Goal: Transaction & Acquisition: Purchase product/service

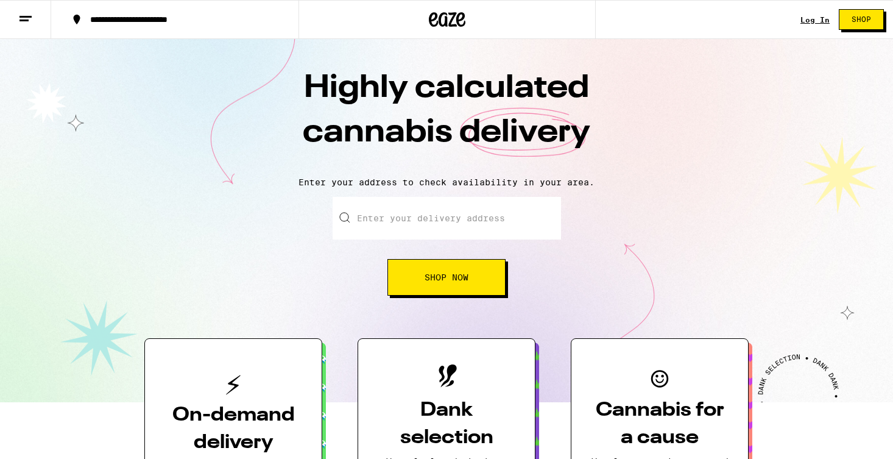
click at [416, 218] on input "Enter your delivery address" at bounding box center [447, 218] width 228 height 43
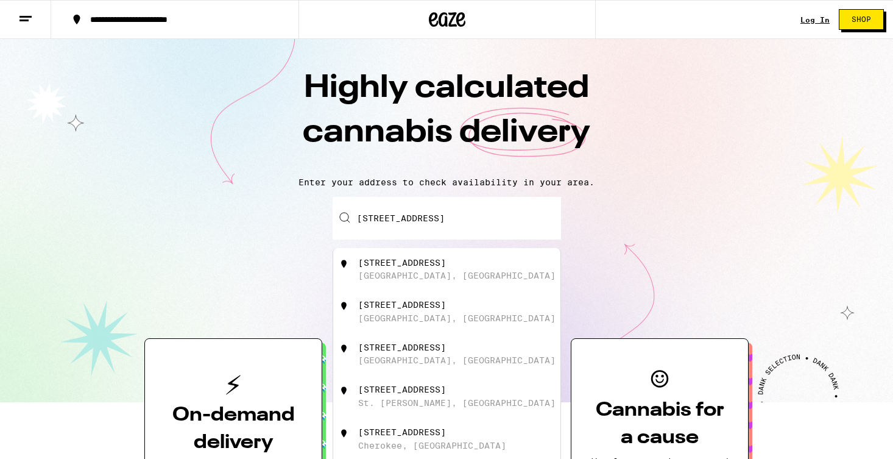
click at [414, 270] on div "419 Valley View Drive Los Altos, CA" at bounding box center [466, 269] width 217 height 23
type input "[STREET_ADDRESS]"
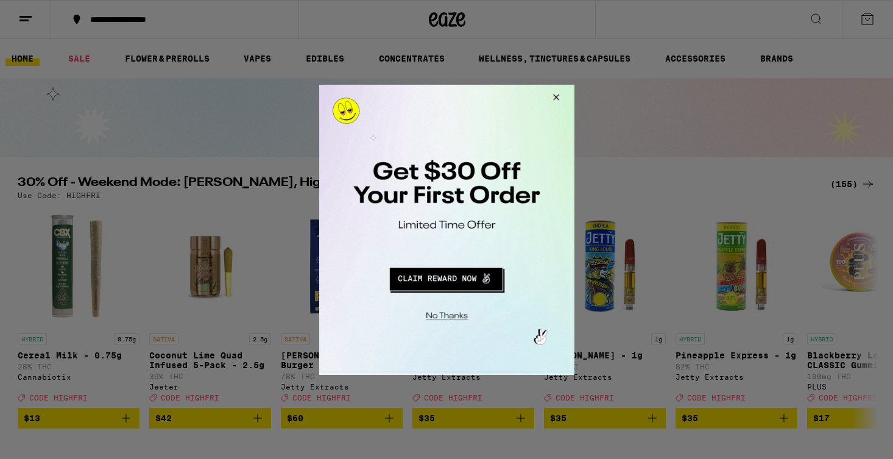
click at [557, 94] on button "Close Modal" at bounding box center [553, 98] width 33 height 29
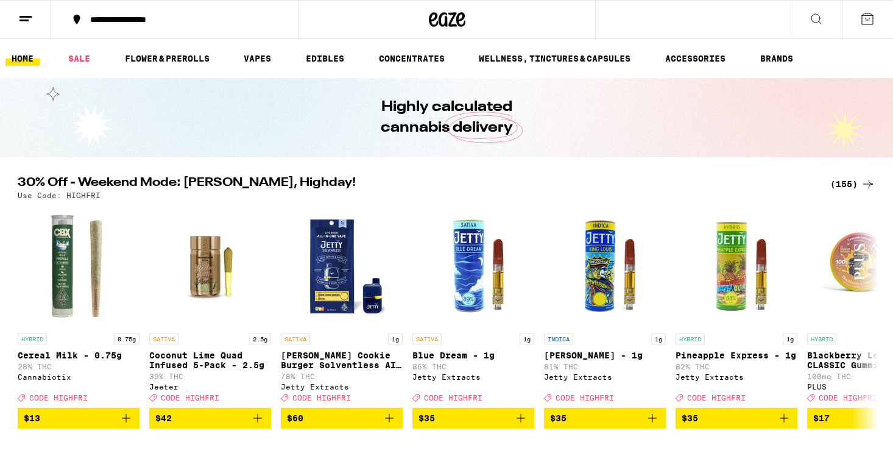
click at [814, 19] on icon at bounding box center [816, 19] width 15 height 15
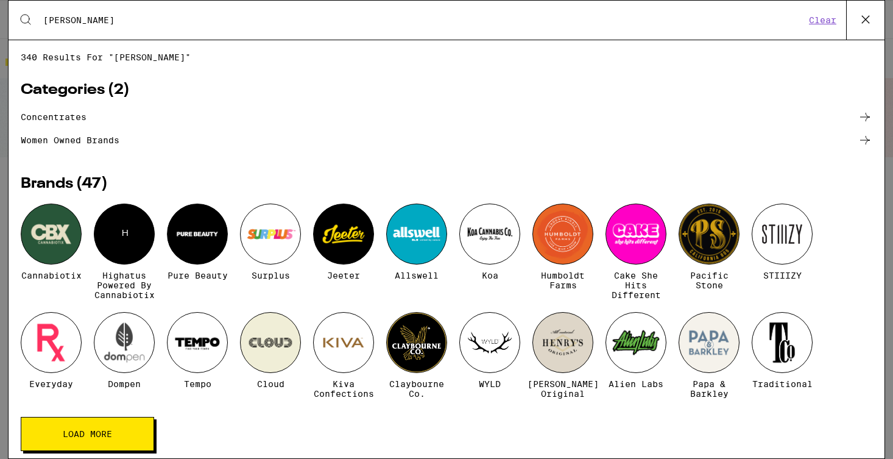
type input "[PERSON_NAME]"
click at [93, 22] on input "[PERSON_NAME]" at bounding box center [424, 20] width 763 height 11
click at [824, 20] on button "Clear" at bounding box center [822, 20] width 35 height 11
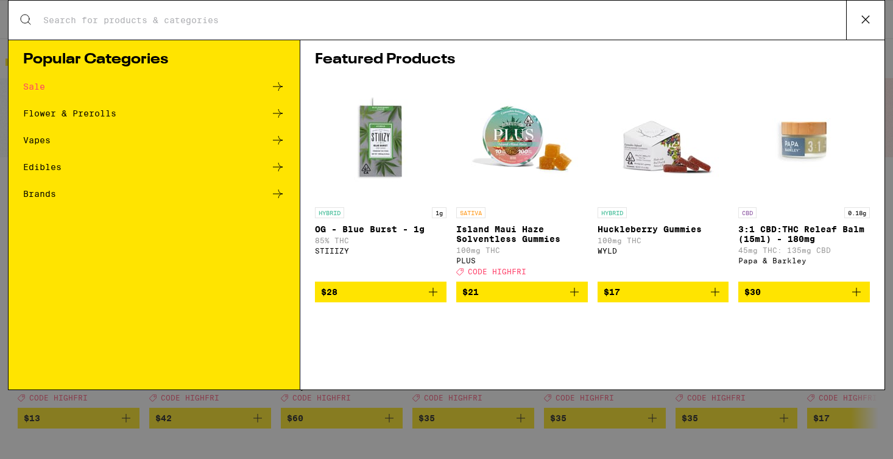
click at [866, 18] on icon at bounding box center [865, 19] width 18 height 18
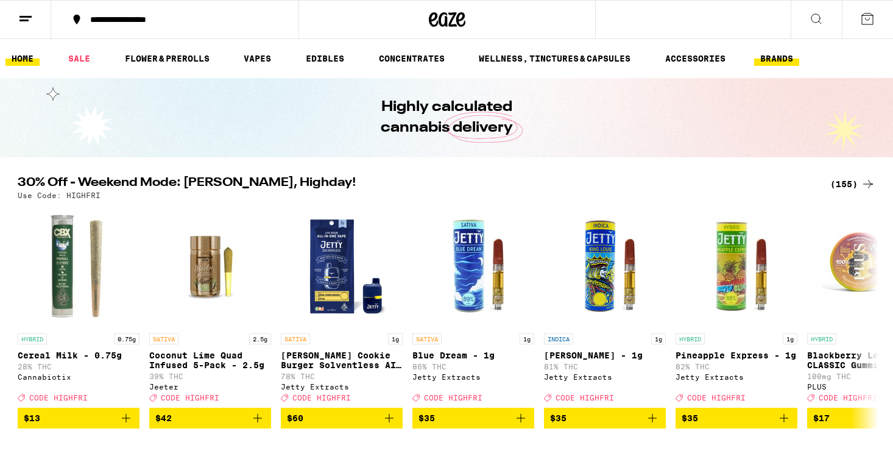
click at [783, 54] on link "BRANDS" at bounding box center [776, 58] width 45 height 15
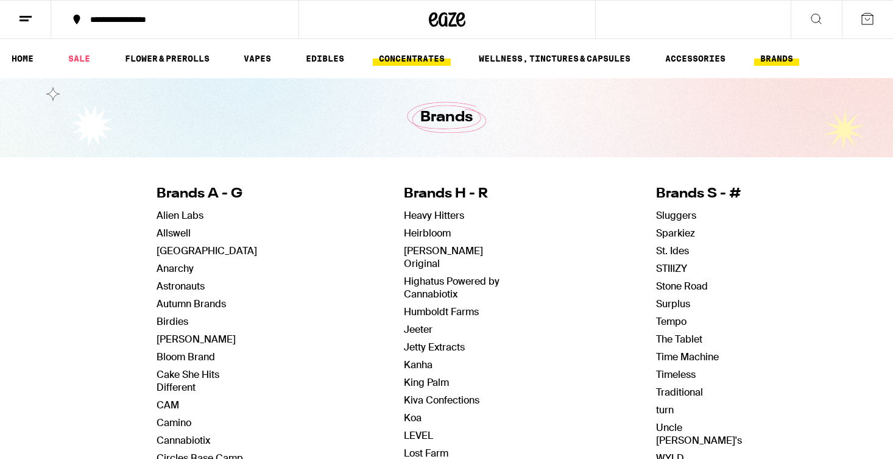
click at [423, 59] on link "CONCENTRATES" at bounding box center [412, 58] width 78 height 15
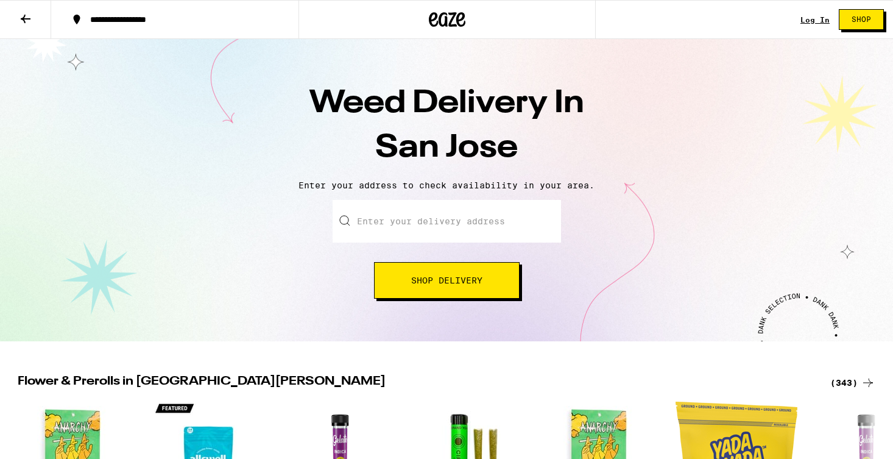
click at [377, 220] on input "Enter your delivery address" at bounding box center [447, 221] width 228 height 43
click at [440, 279] on span "Shop Delivery" at bounding box center [446, 280] width 71 height 9
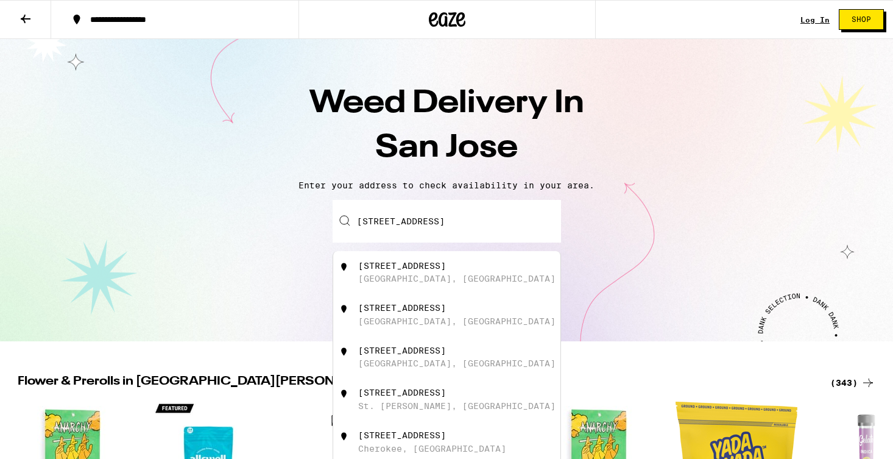
click at [446, 268] on div "[STREET_ADDRESS]" at bounding box center [402, 266] width 88 height 10
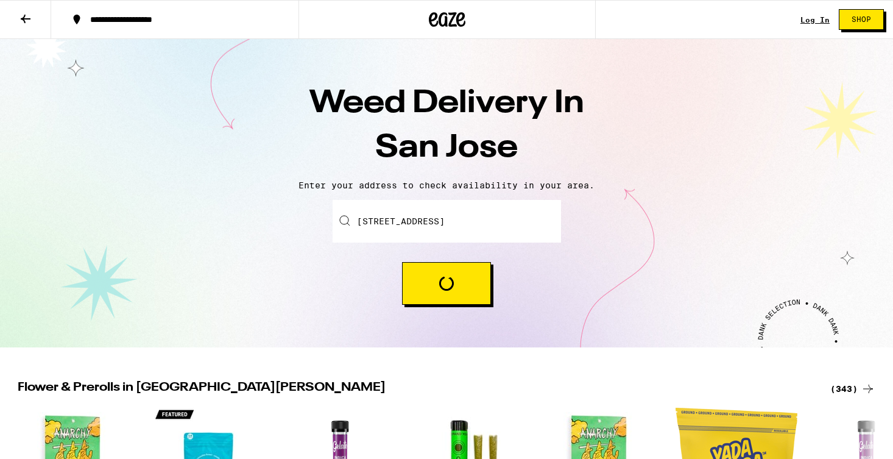
type input "[STREET_ADDRESS]"
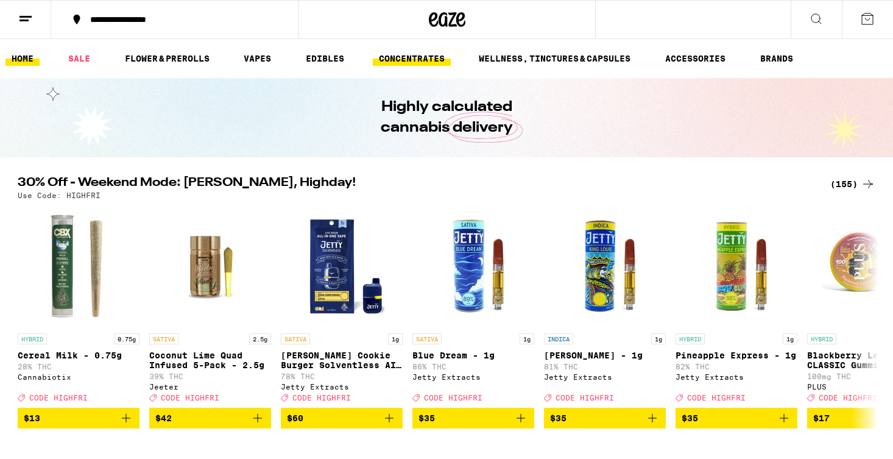
click at [435, 57] on link "CONCENTRATES" at bounding box center [412, 58] width 78 height 15
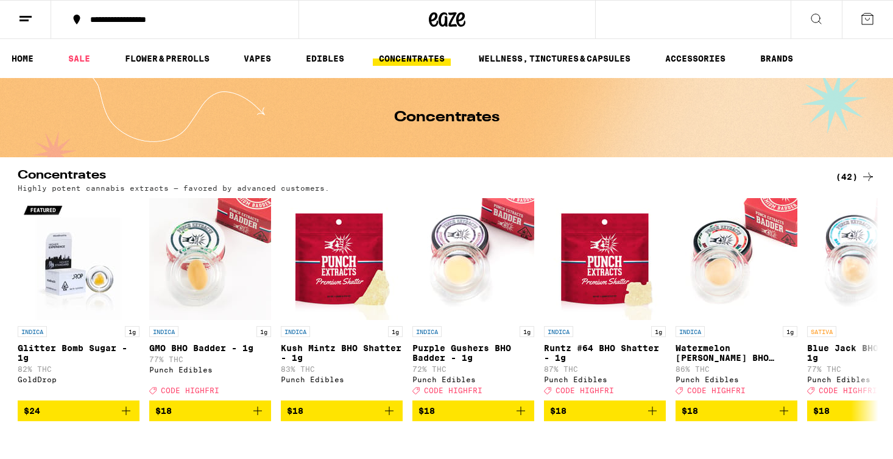
click at [815, 18] on icon at bounding box center [816, 19] width 15 height 15
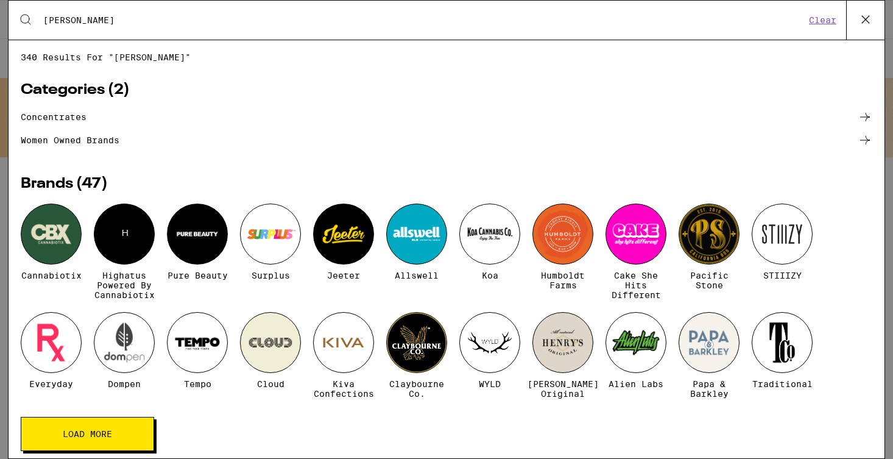
type input "[PERSON_NAME]"
click at [101, 438] on span "Load More" at bounding box center [87, 433] width 49 height 9
